Goal: Transaction & Acquisition: Book appointment/travel/reservation

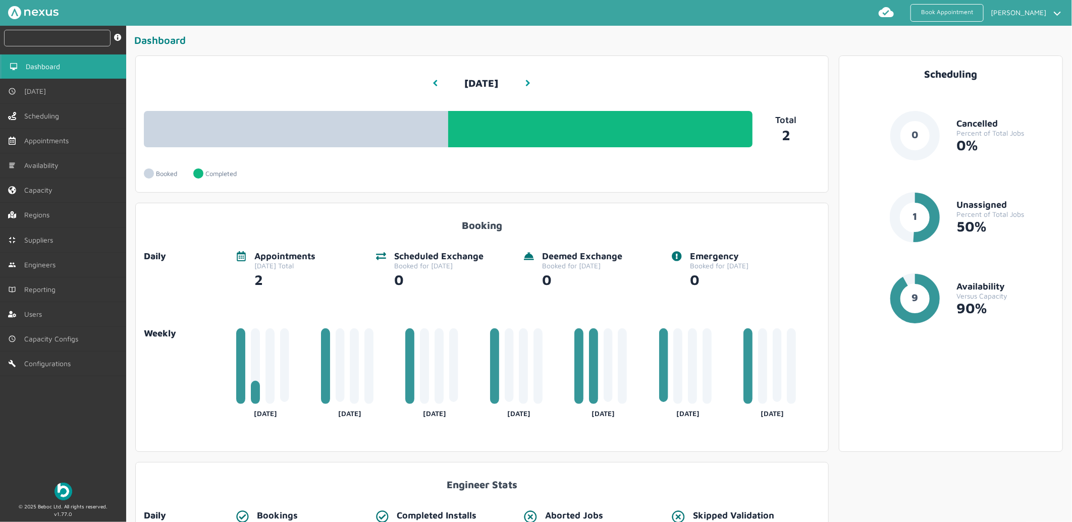
click at [78, 34] on input "text" at bounding box center [57, 38] width 107 height 17
paste input "2199992527175"
type input "2199992527175"
drag, startPoint x: 73, startPoint y: 40, endPoint x: -203, endPoint y: 40, distance: 276.6
click at [0, 40] on html "Book Appointment [PERSON_NAME] My profile Return to Hub Logout 2199992527175 in…" at bounding box center [536, 261] width 1072 height 522
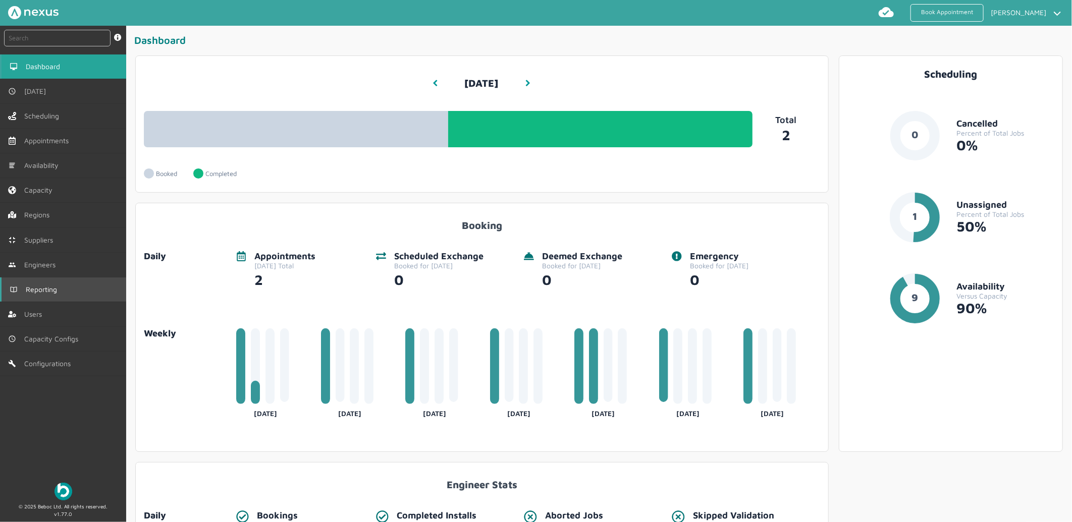
click at [64, 295] on link "Reporting" at bounding box center [63, 290] width 126 height 24
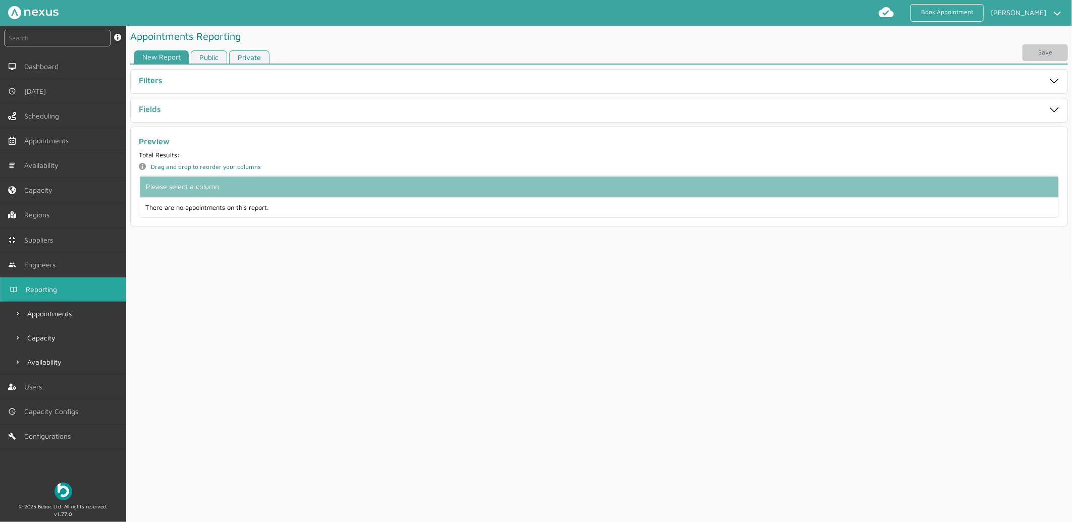
click at [247, 57] on link "Private" at bounding box center [249, 57] width 40 height 14
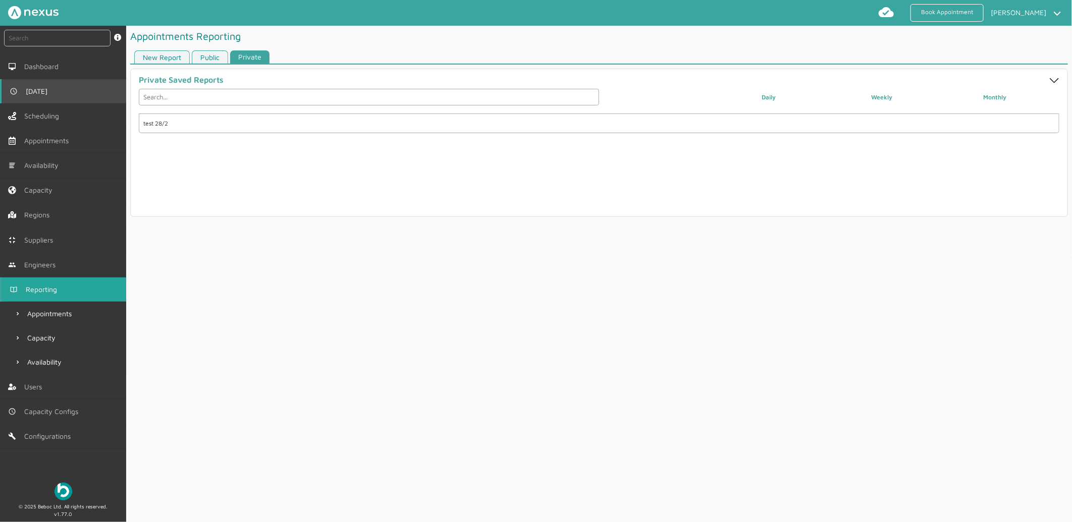
click at [73, 88] on link "[DATE]" at bounding box center [63, 91] width 126 height 24
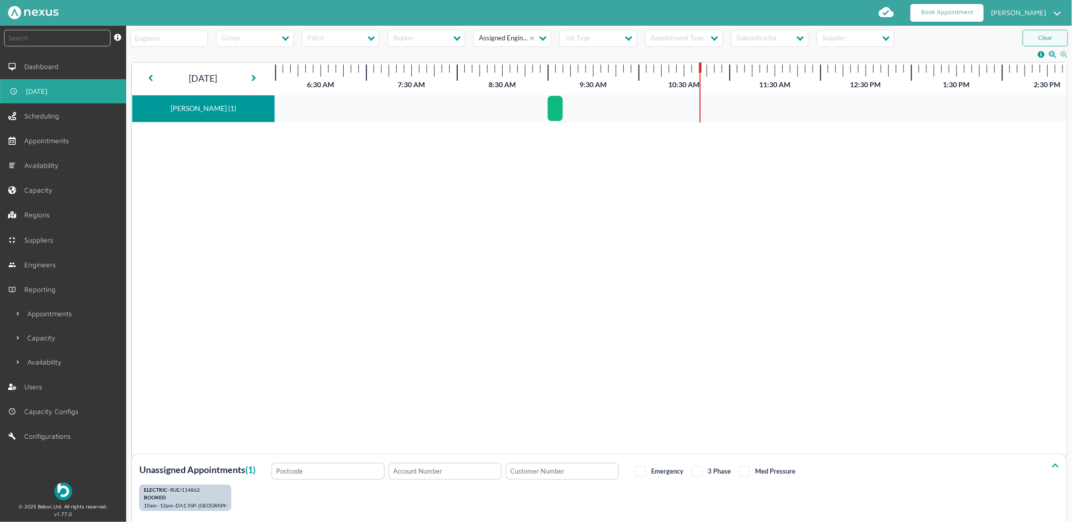
click at [946, 17] on link "Book Appointment" at bounding box center [947, 13] width 73 height 18
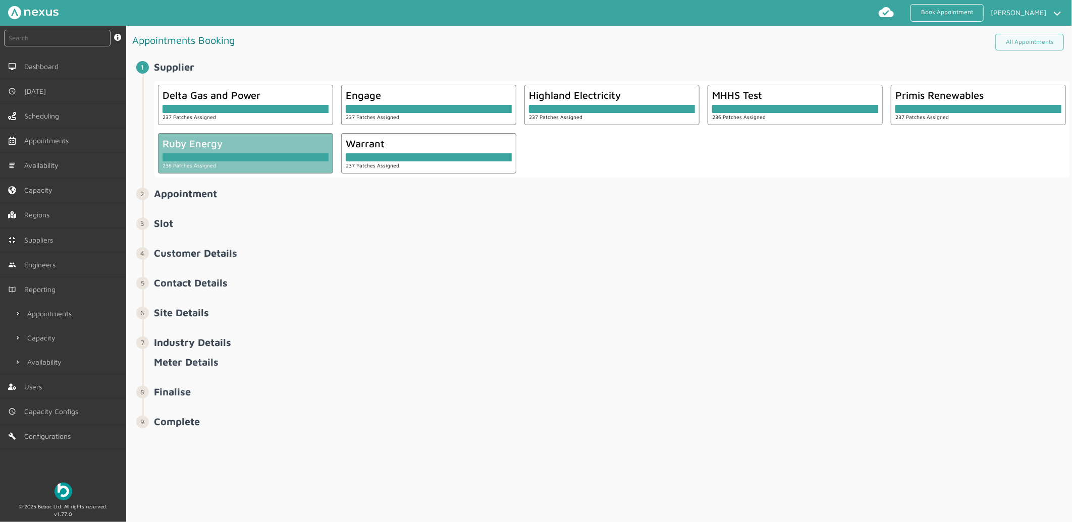
click at [265, 154] on div at bounding box center [246, 157] width 166 height 8
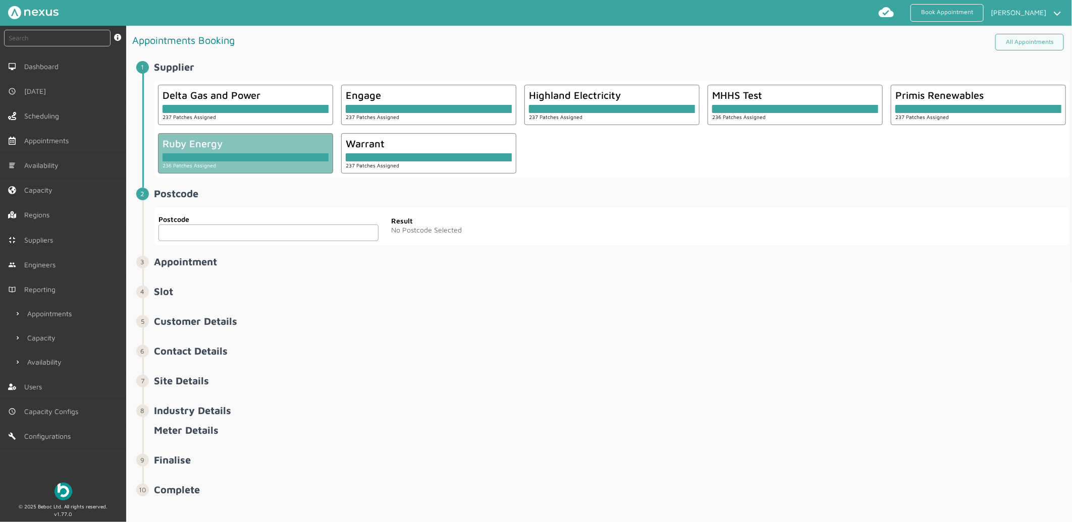
click at [245, 200] on span "Postcode ️️️ Postcode Postcode Result No Postcode Selected" at bounding box center [612, 217] width 916 height 58
click at [282, 233] on input "text" at bounding box center [269, 233] width 220 height 17
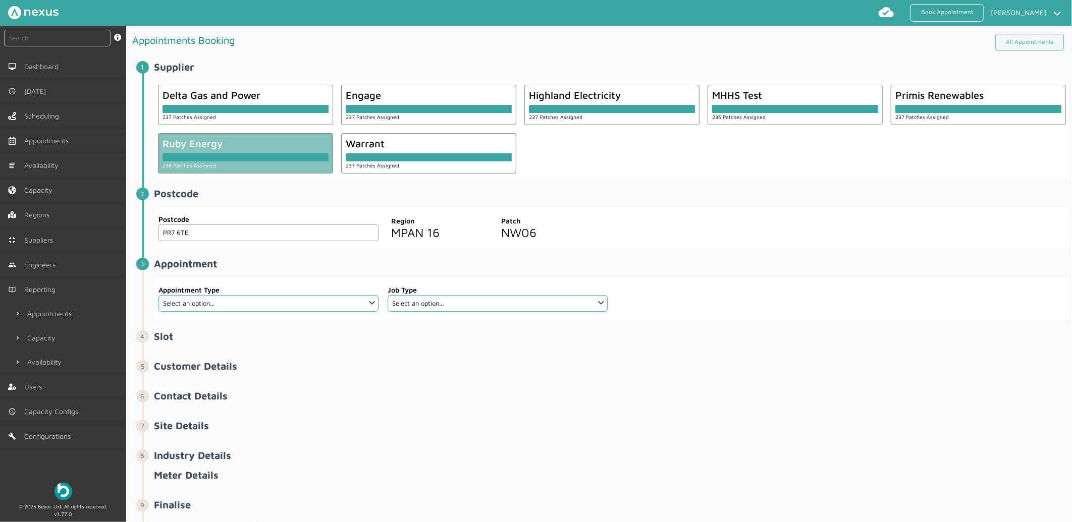
type input "PR7 6TE"
click at [275, 304] on select "Select an option... Additional Work Check Meter Electric Vehicle Emergency Exch…" at bounding box center [269, 303] width 220 height 17
select select "13: 5da647ca4fc5f258734955ce"
click at [159, 295] on select "Select an option... Additional Work Check Meter Electric Vehicle Emergency Exch…" at bounding box center [269, 303] width 220 height 17
click at [510, 311] on select "Select an option... Dual Fuel Dual Fuel - SMETS 2 Electric Electric - SMETS 2 E…" at bounding box center [498, 303] width 220 height 17
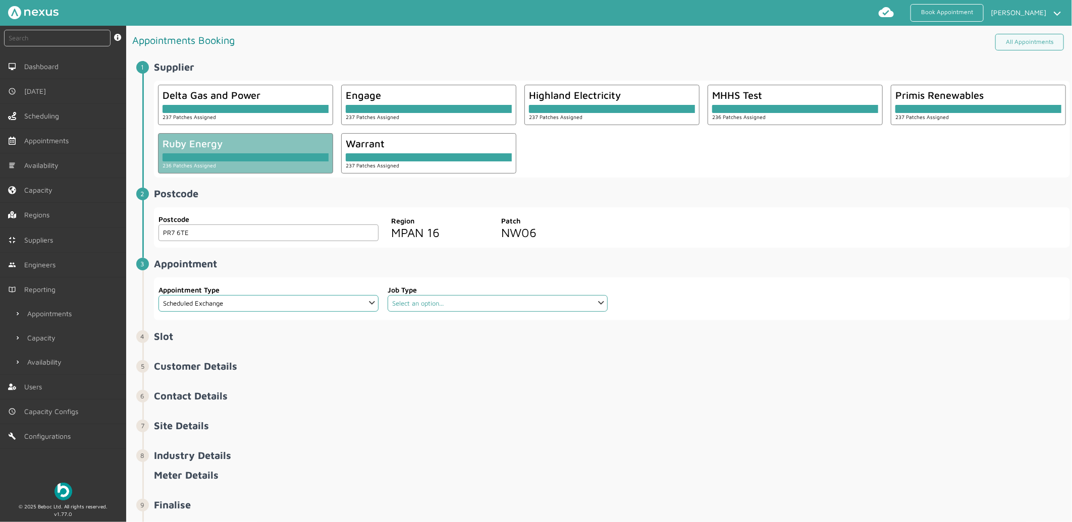
select select "4: 5cc9657c13944aebe30702ae"
click at [388, 295] on select "Select an option... Dual Fuel Dual Fuel - SMETS 2 Electric Electric - SMETS 2 E…" at bounding box center [498, 303] width 220 height 17
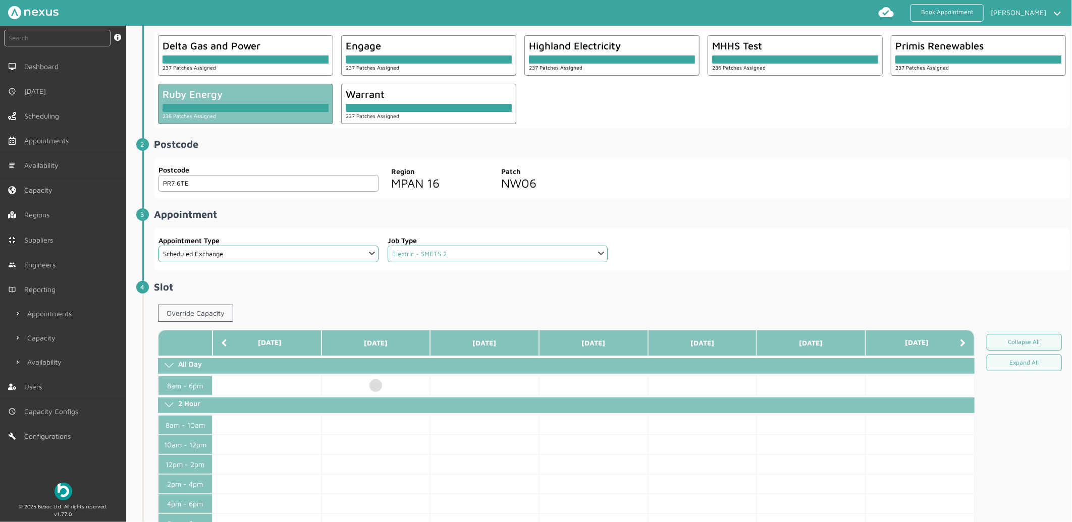
scroll to position [112, 0]
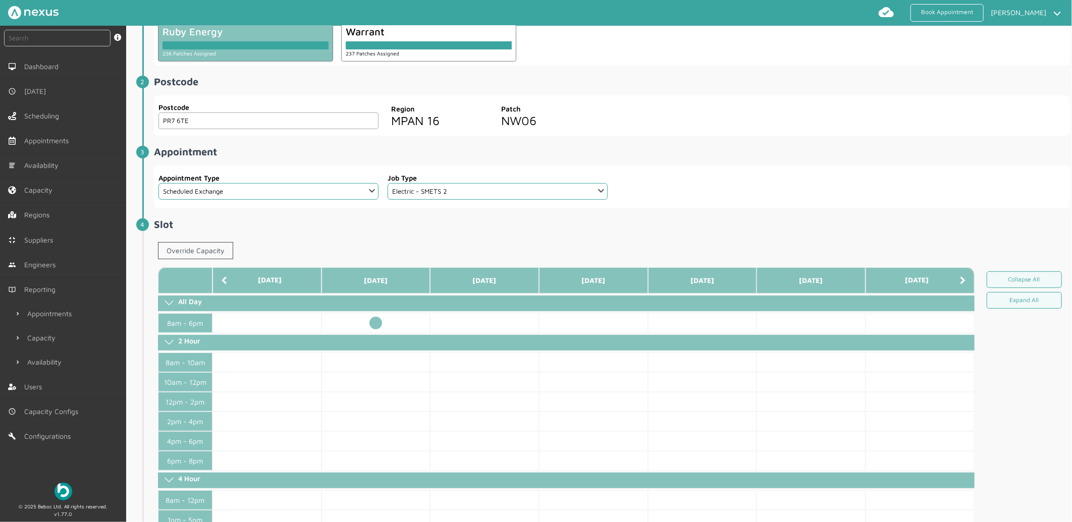
click at [377, 321] on td at bounding box center [376, 323] width 109 height 20
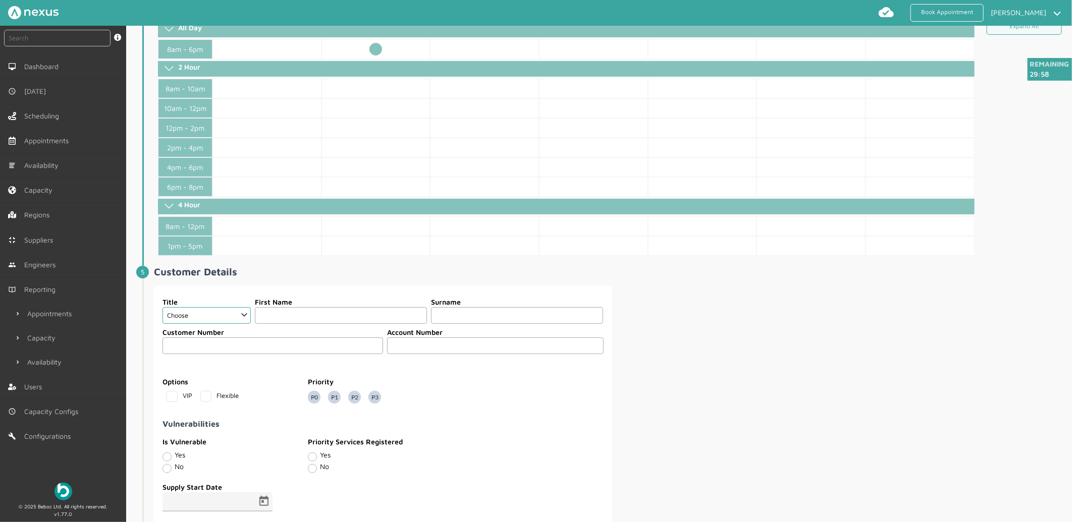
scroll to position [505, 0]
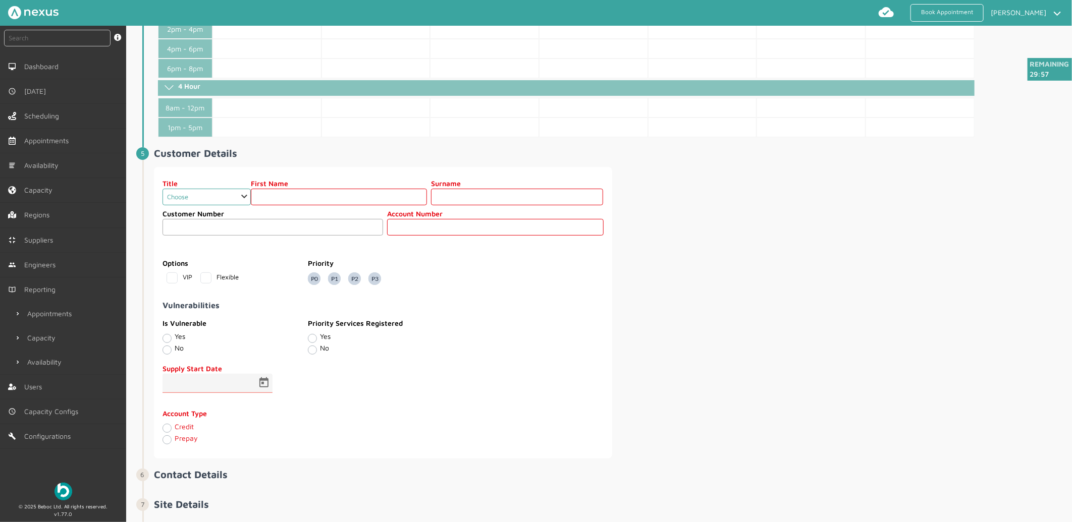
click at [209, 196] on select "Choose Dr Mr Mrs Miss Ms [PERSON_NAME][DEMOGRAPHIC_DATA]" at bounding box center [207, 197] width 88 height 17
select select "2: Mr"
click at [163, 190] on select "Choose Dr Mr Mrs Miss Ms [PERSON_NAME][DEMOGRAPHIC_DATA]" at bounding box center [207, 197] width 88 height 17
click at [286, 188] on label "First Name" at bounding box center [339, 183] width 176 height 11
click at [289, 207] on fieldset "Customer Number Account Number" at bounding box center [383, 223] width 442 height 35
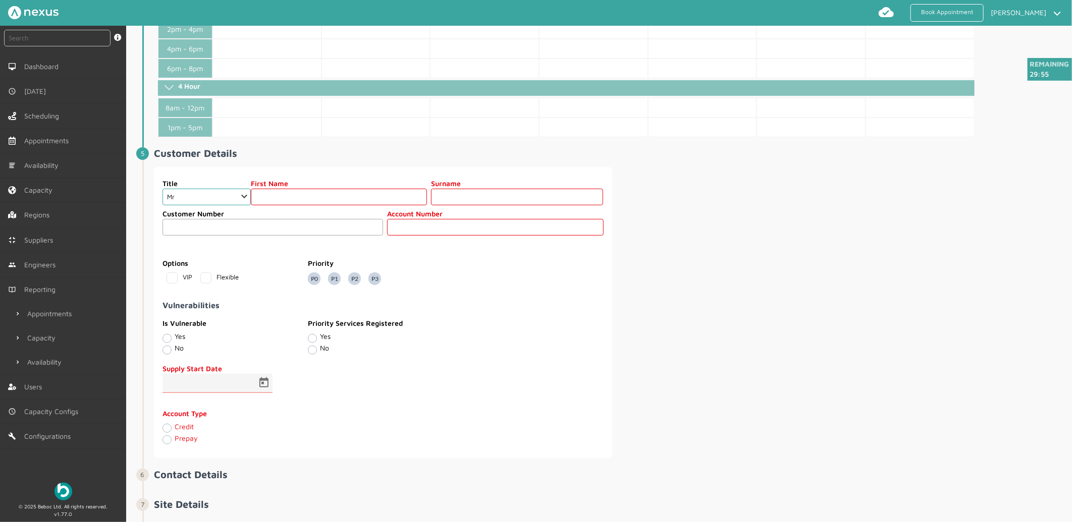
click at [292, 196] on input "text" at bounding box center [339, 197] width 176 height 17
click at [317, 197] on input "text" at bounding box center [339, 197] width 176 height 17
type input "Customer"
type input "Seventy Eight"
click at [475, 223] on input "text" at bounding box center [495, 227] width 217 height 17
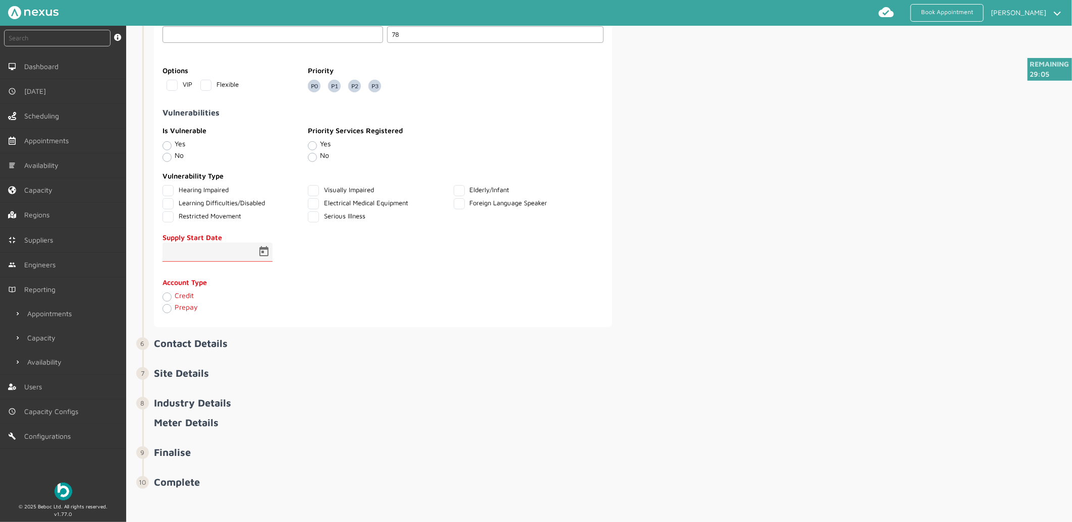
scroll to position [700, 0]
type input "78"
click at [259, 252] on span "Open calendar" at bounding box center [264, 252] width 24 height 24
click at [216, 384] on span "16" at bounding box center [216, 386] width 18 height 18
type input "[DATE]"
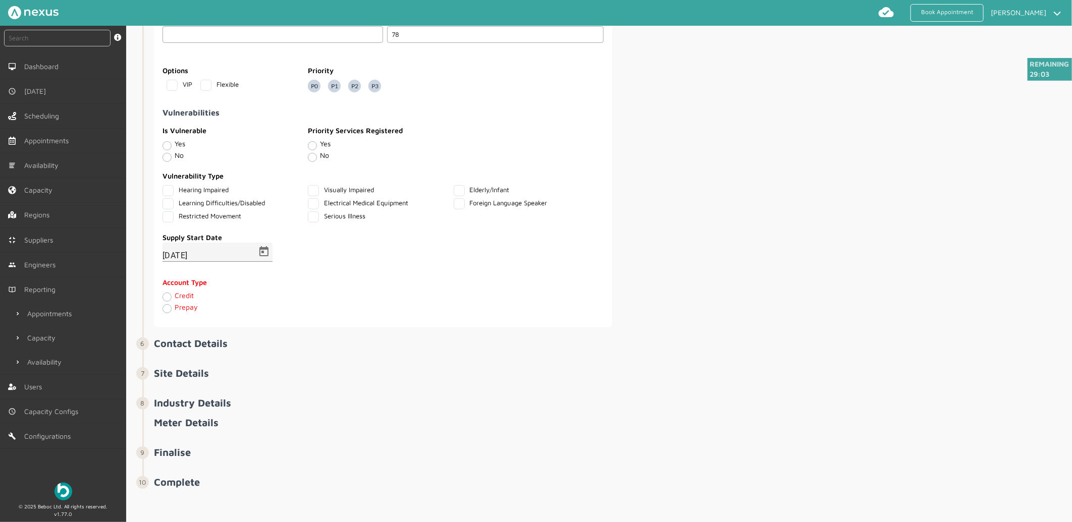
click at [168, 293] on div "Credit" at bounding box center [273, 298] width 221 height 12
click at [171, 299] on div "Credit" at bounding box center [273, 298] width 221 height 12
click at [175, 296] on label "Credit" at bounding box center [184, 295] width 19 height 9
click at [168, 296] on input "Credit" at bounding box center [167, 297] width 8 height 10
radio input "true"
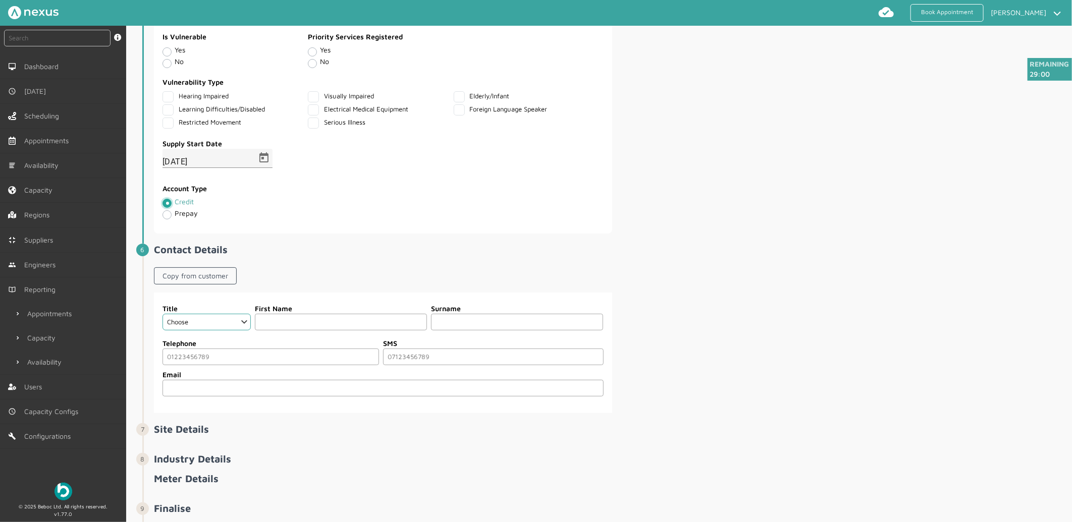
scroll to position [851, 0]
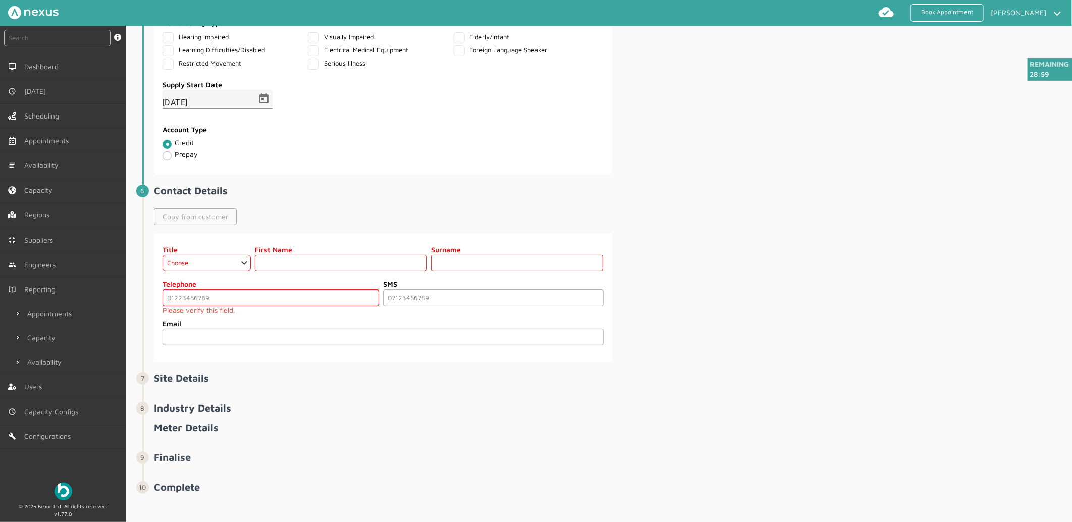
click at [193, 219] on link "Copy from customer" at bounding box center [195, 216] width 83 height 17
select select "2: Mr"
type input "Customer"
type input "Seventy Eight"
click at [213, 293] on input "tel" at bounding box center [271, 298] width 217 height 17
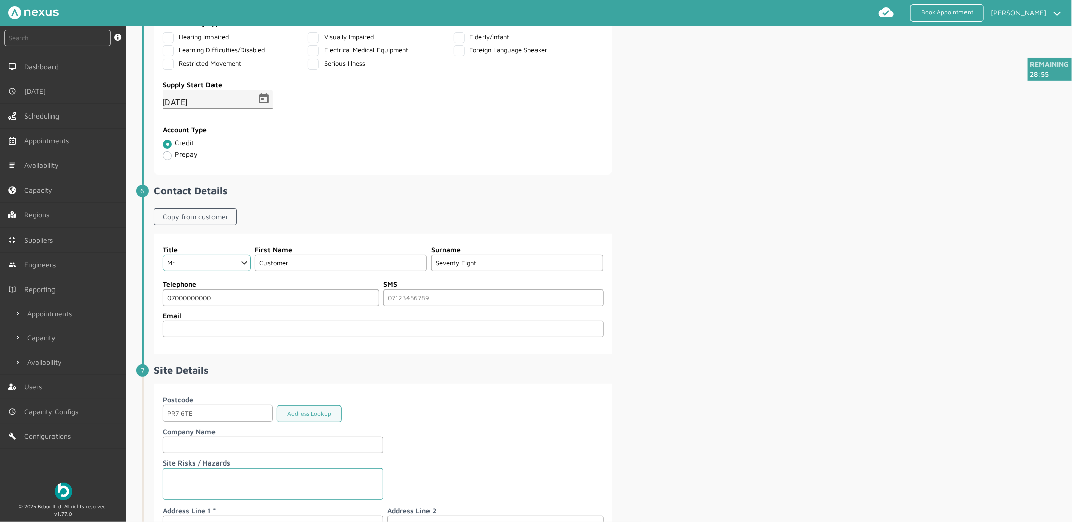
type input "07000000000"
click at [829, 240] on div "Title Choose Dr Mr Mrs Miss Ms [PERSON_NAME] Sir [DEMOGRAPHIC_DATA] First Name …" at bounding box center [612, 294] width 916 height 121
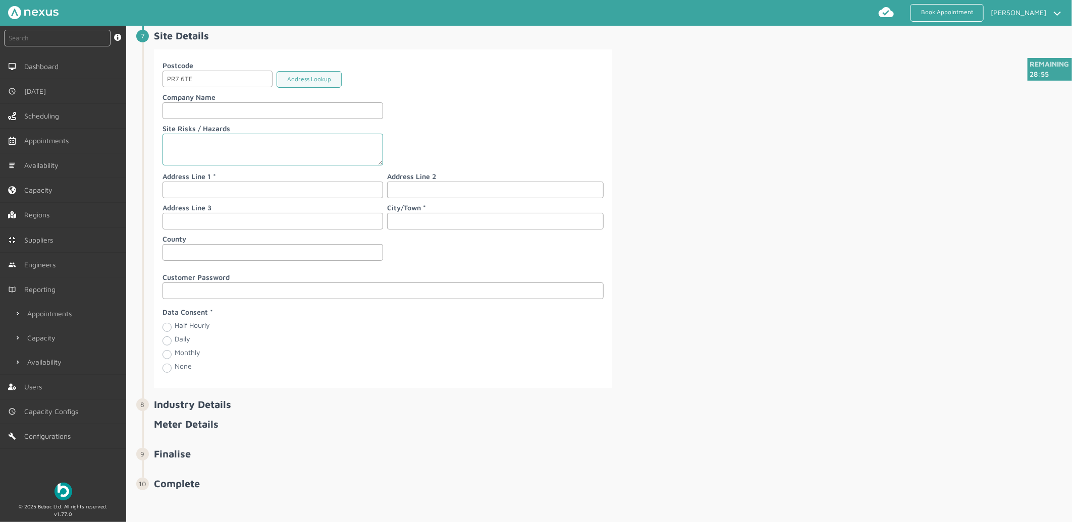
scroll to position [1187, 0]
click at [298, 78] on button "Address Lookup" at bounding box center [309, 78] width 65 height 17
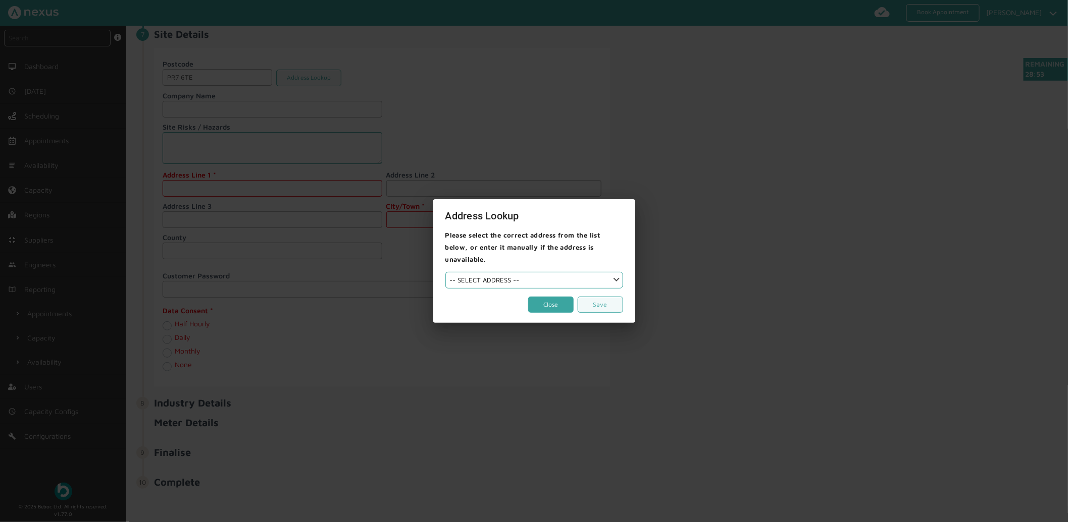
click at [557, 302] on button "Close" at bounding box center [550, 305] width 45 height 17
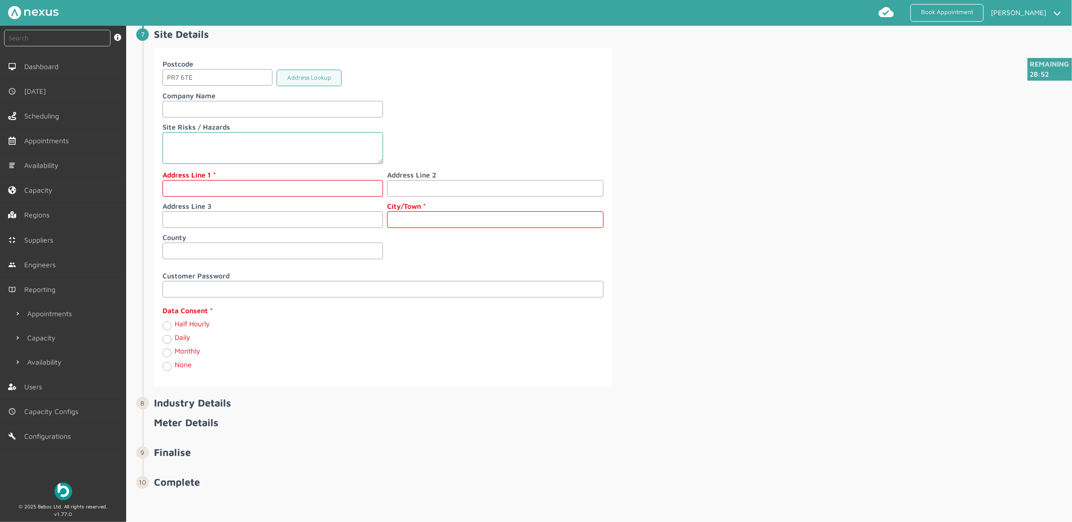
click at [208, 197] on input "text" at bounding box center [273, 188] width 221 height 17
type input "[STREET_ADDRESS]"
type input "[PERSON_NAME]"
click at [175, 355] on label "Monthly" at bounding box center [188, 351] width 26 height 9
click at [169, 357] on input "Monthly" at bounding box center [167, 352] width 8 height 10
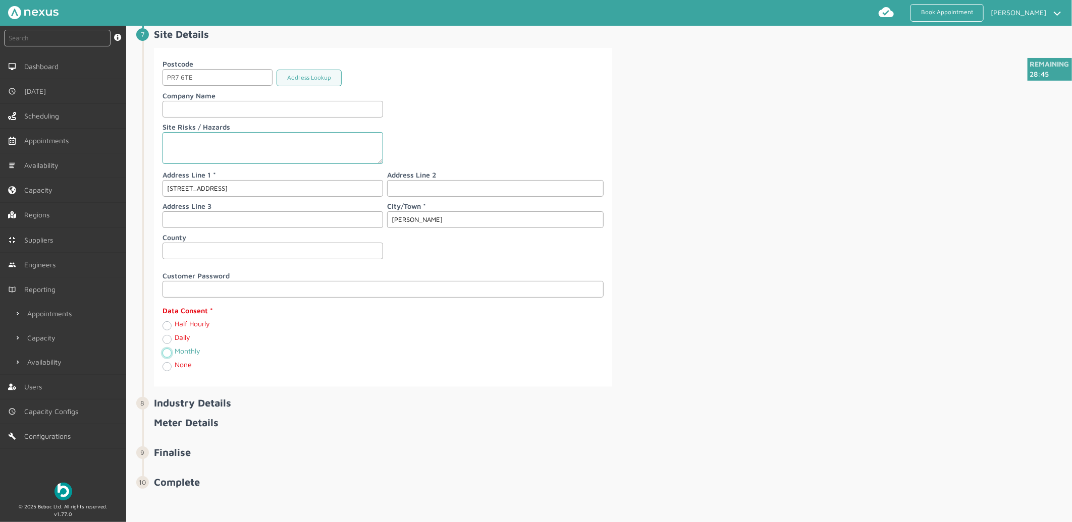
radio input "true"
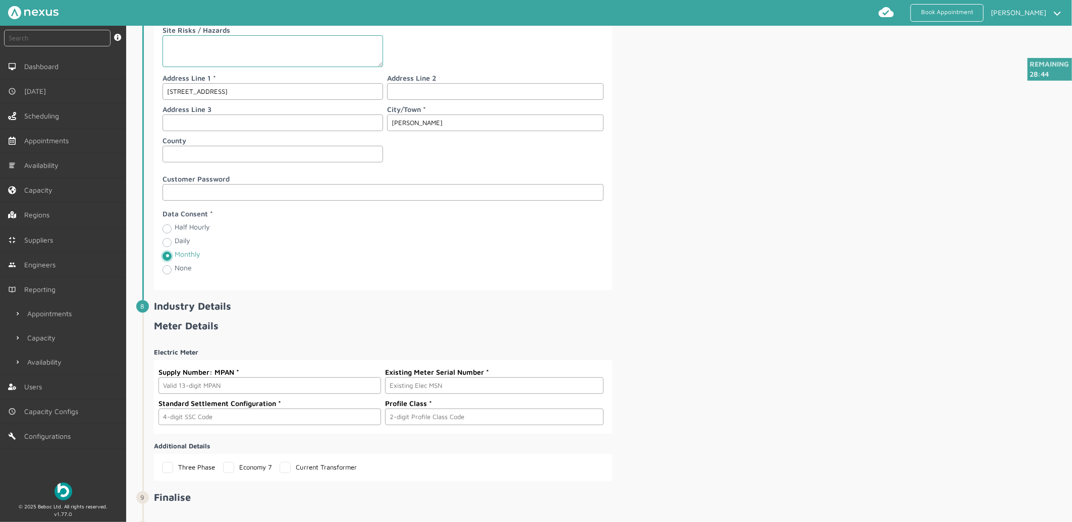
scroll to position [1333, 0]
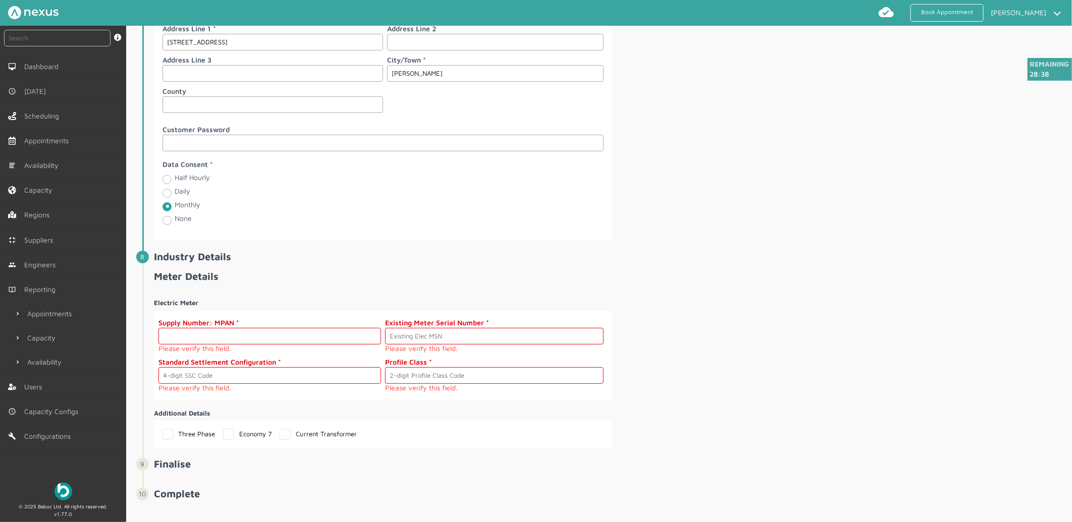
click at [279, 341] on input "text" at bounding box center [270, 336] width 223 height 17
paste input "2302000000334"
click at [265, 342] on input "2302000000334" at bounding box center [270, 336] width 223 height 17
click at [417, 339] on input "text" at bounding box center [494, 336] width 219 height 17
click at [240, 328] on label "Supply Number: MPAN" at bounding box center [270, 323] width 223 height 11
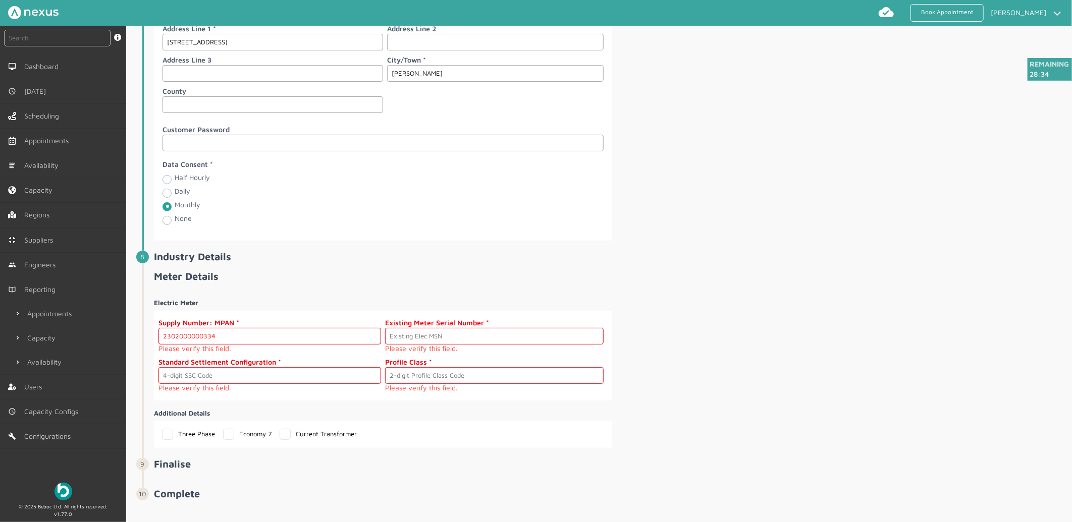
click at [240, 337] on input "2302000000334" at bounding box center [270, 336] width 223 height 17
click at [238, 336] on input "2302000000334" at bounding box center [270, 336] width 223 height 17
click at [461, 344] on input "text" at bounding box center [494, 336] width 219 height 17
click at [264, 335] on input "2302000000334" at bounding box center [270, 336] width 223 height 17
drag, startPoint x: 255, startPoint y: 344, endPoint x: -67, endPoint y: 311, distance: 323.7
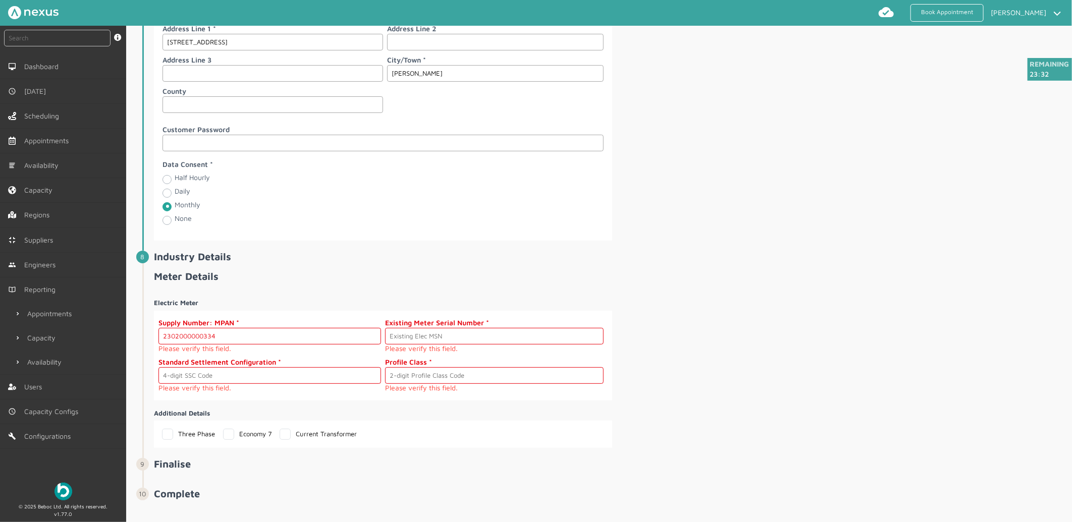
click at [0, 311] on html "Book Appointment [PERSON_NAME] My profile Return to Hub Logout instant search S…" at bounding box center [536, 261] width 1072 height 522
click at [599, 282] on h2 "Meter Details" at bounding box center [612, 277] width 916 height 12
drag, startPoint x: 288, startPoint y: 339, endPoint x: 244, endPoint y: 340, distance: 43.4
click at [288, 339] on input "2302000000334" at bounding box center [270, 336] width 223 height 17
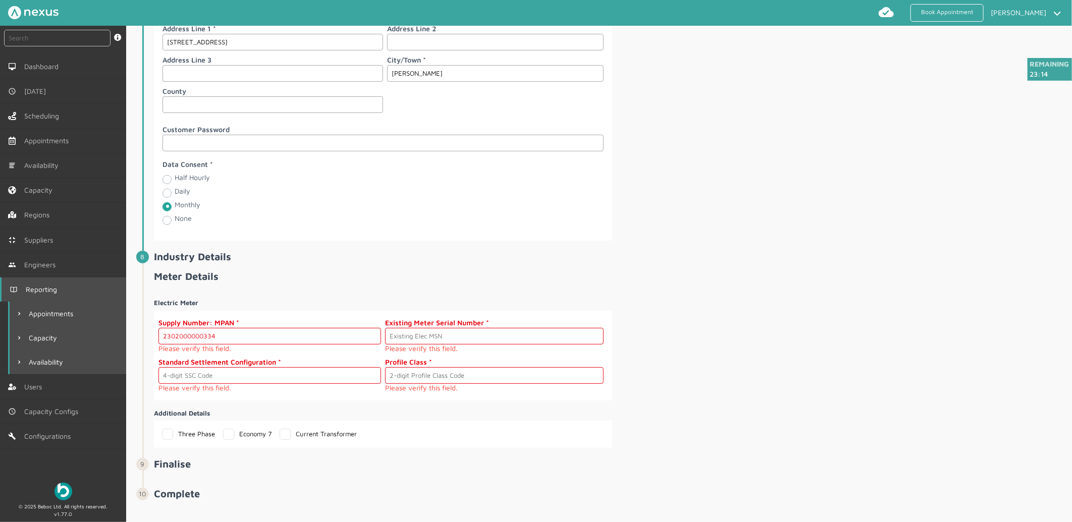
drag, startPoint x: 244, startPoint y: 340, endPoint x: 38, endPoint y: 341, distance: 206.0
click at [38, 341] on div "instant search Search by: Booking Reference, Customer Number, Account Number, M…" at bounding box center [536, 274] width 1072 height 497
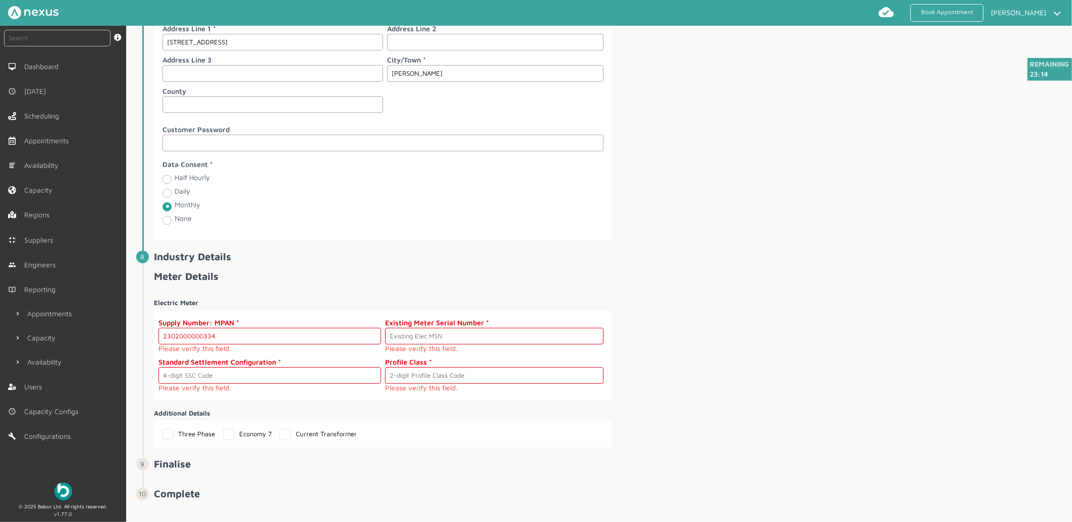
paste input "5"
click at [281, 314] on section "Supply Number: MPAN 2302000000335 Please verify this field. Existing Meter Seri…" at bounding box center [383, 356] width 458 height 90
click at [290, 303] on h4 "Electric Meter" at bounding box center [383, 303] width 458 height 8
drag, startPoint x: 245, startPoint y: 342, endPoint x: -43, endPoint y: 341, distance: 288.2
click at [0, 341] on html "Book Appointment [PERSON_NAME] My profile Return to Hub Logout instant search S…" at bounding box center [536, 261] width 1072 height 522
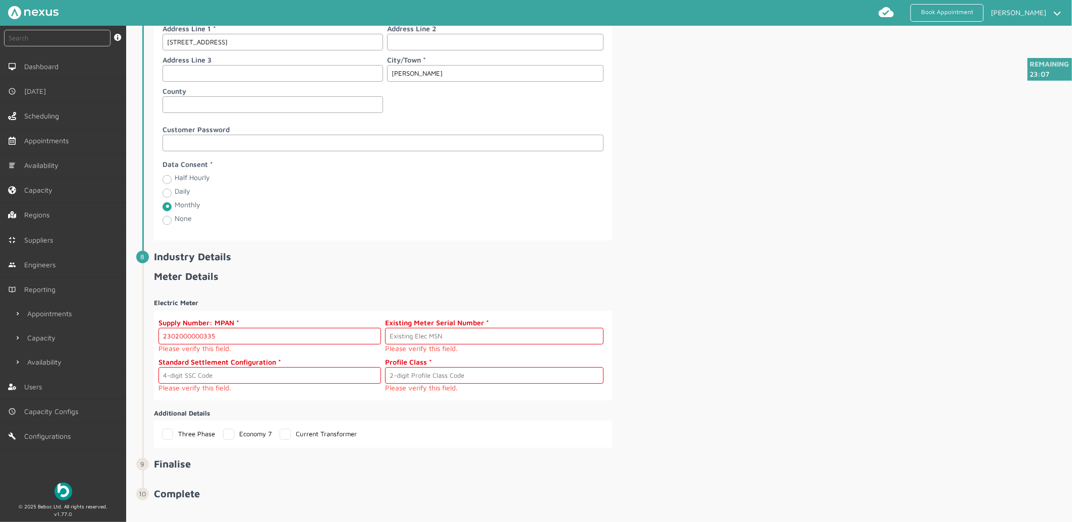
paste input "4"
type input "2302000000334"
click at [200, 382] on input "text" at bounding box center [270, 375] width 223 height 17
type input "0393"
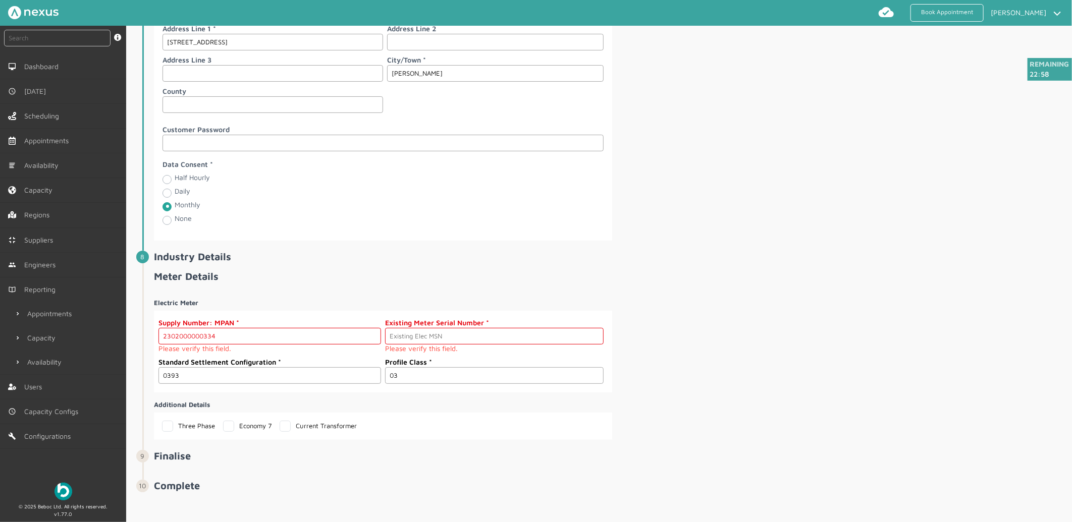
type input "03"
click at [237, 332] on input "2302000000334" at bounding box center [270, 336] width 223 height 17
click at [475, 341] on input "text" at bounding box center [494, 336] width 219 height 17
type input "S000000036"
click at [776, 322] on div "Electric Meter Supply Number: MPAN 2302000000334 Please verify this field. Exis…" at bounding box center [612, 365] width 916 height 150
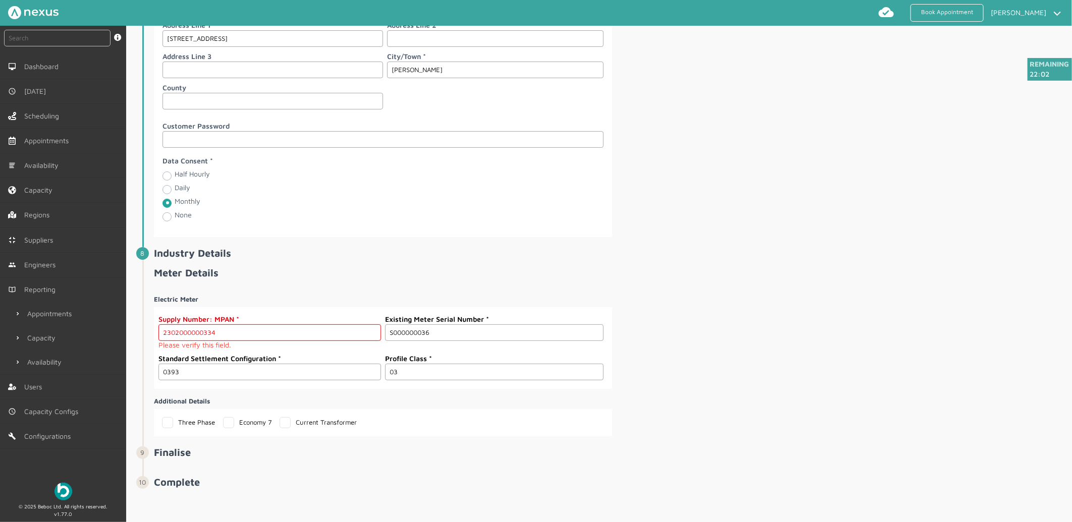
scroll to position [1341, 0]
click at [254, 379] on input "0393" at bounding box center [270, 372] width 223 height 17
click at [560, 375] on input "03" at bounding box center [494, 372] width 219 height 17
click at [857, 361] on div "Electric Meter Supply Number: MPAN 2302000000334 Please verify this field. Exis…" at bounding box center [612, 362] width 916 height 150
click at [220, 380] on input "0393" at bounding box center [270, 372] width 223 height 17
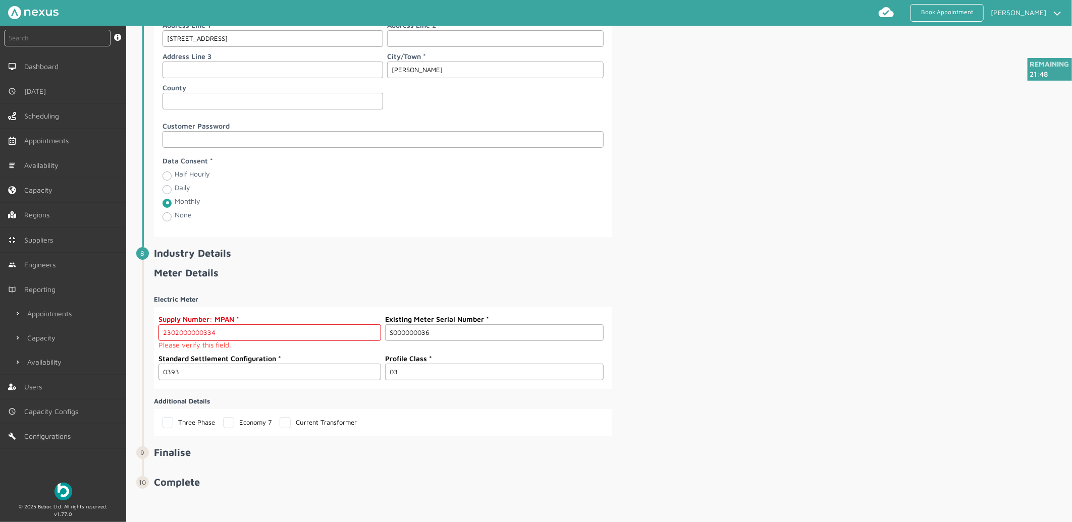
click at [227, 376] on input "0393" at bounding box center [270, 372] width 223 height 17
click at [715, 393] on div "Electric Meter Supply Number: MPAN 2302000000334 Please verify this field. Exis…" at bounding box center [612, 362] width 916 height 150
click at [154, 77] on section "Postcode PR7 6TE Address Lookup Company Name Site Risks / Hazards Address Line …" at bounding box center [383, 67] width 458 height 339
click at [245, 330] on input "2302000000334" at bounding box center [270, 333] width 223 height 17
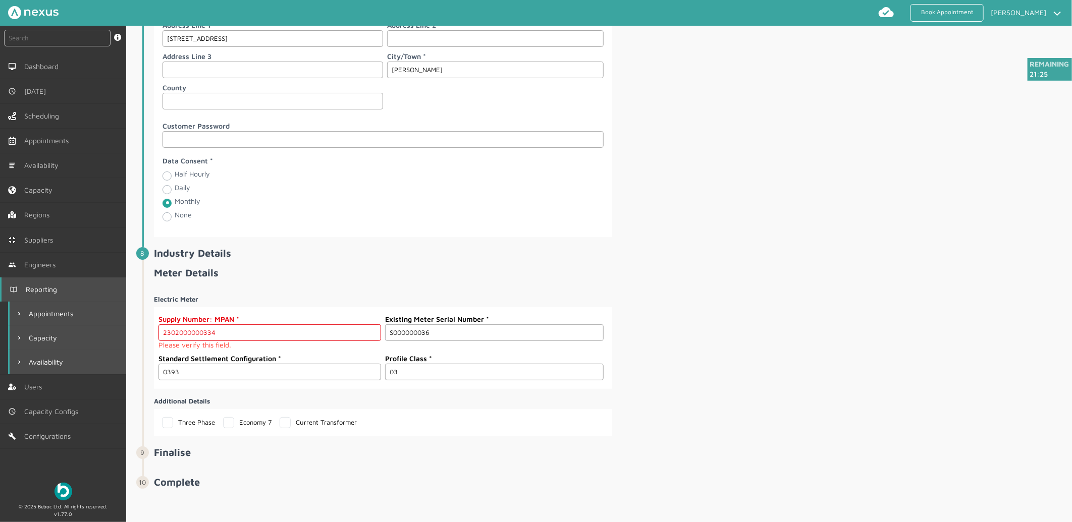
drag, startPoint x: 254, startPoint y: 331, endPoint x: 4, endPoint y: 314, distance: 250.9
click at [4, 314] on div "instant search Search by: Booking Reference, Customer Number, Account Number, M…" at bounding box center [536, 274] width 1072 height 497
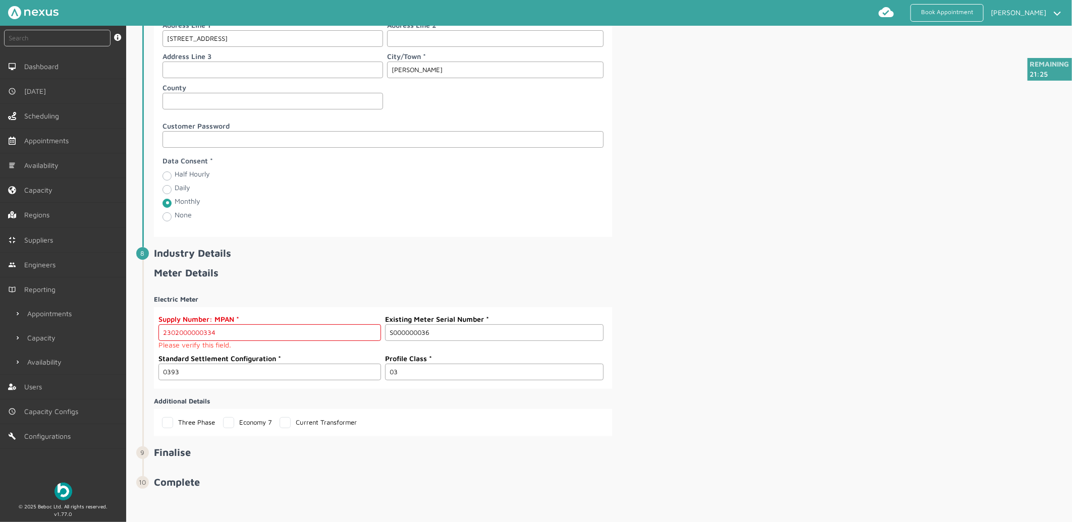
paste input "5"
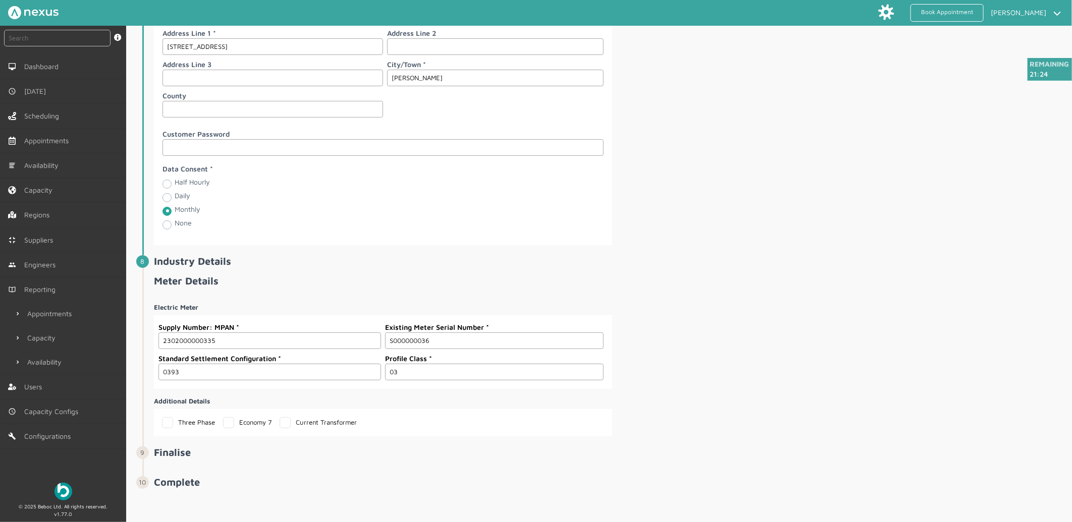
click at [840, 319] on div "Electric Meter Supply Number: MPAN 2302000000335 Existing Meter Serial Number S…" at bounding box center [612, 366] width 916 height 142
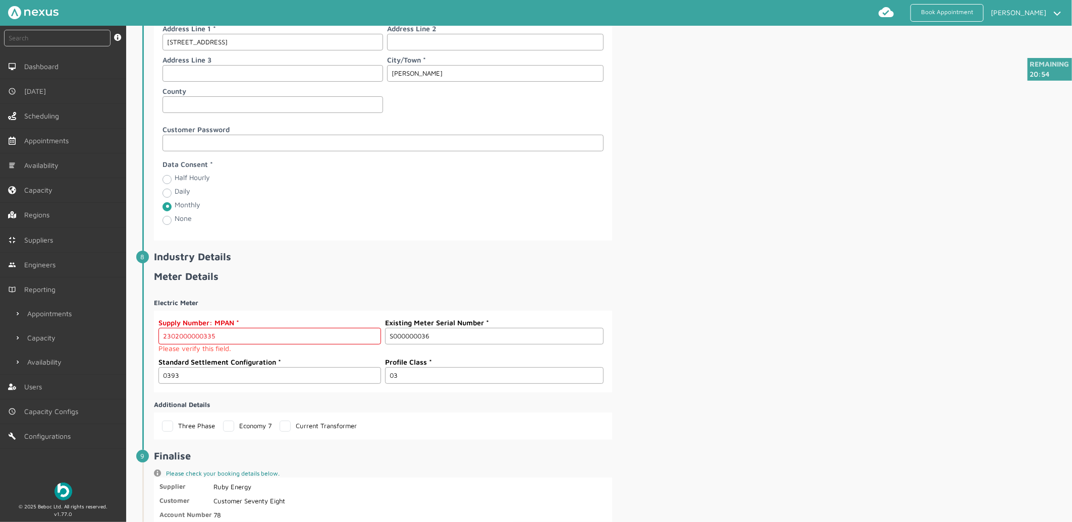
click at [12, 486] on div "© 2025 Beboc Ltd. All rights reserved. v1.77.0" at bounding box center [63, 503] width 126 height 40
drag, startPoint x: 256, startPoint y: 340, endPoint x: -159, endPoint y: 304, distance: 416.0
click at [0, 304] on html "Book Appointment [PERSON_NAME] My profile Return to Hub Logout instant search S…" at bounding box center [536, 261] width 1072 height 522
paste input "4"
type input "2302000000334"
